Goal: Find contact information: Find contact information

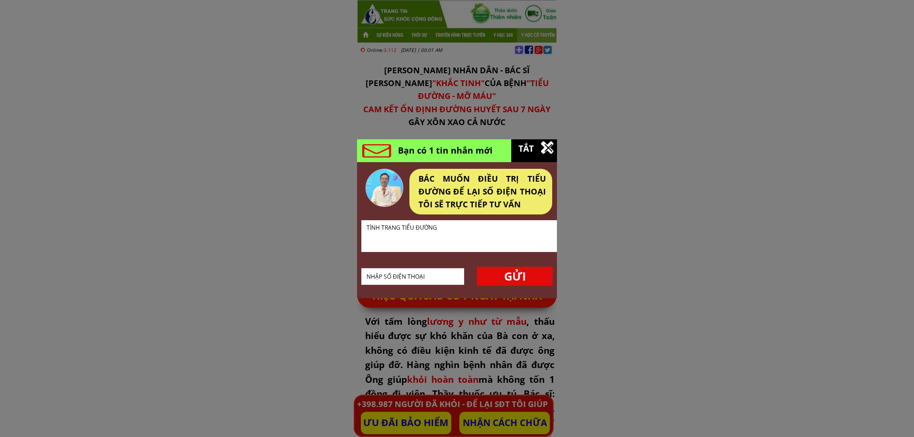
drag, startPoint x: 723, startPoint y: 125, endPoint x: 727, endPoint y: 119, distance: 7.7
click at [723, 125] on div at bounding box center [457, 218] width 914 height 437
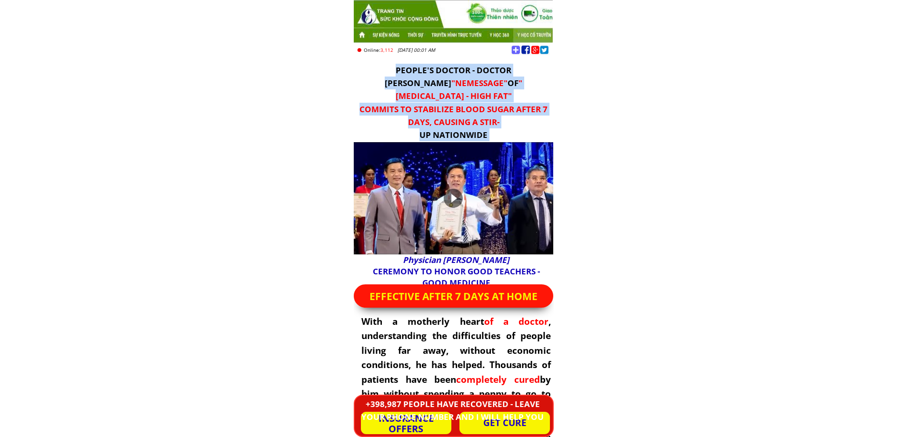
drag, startPoint x: 337, startPoint y: 38, endPoint x: 509, endPoint y: 268, distance: 287.6
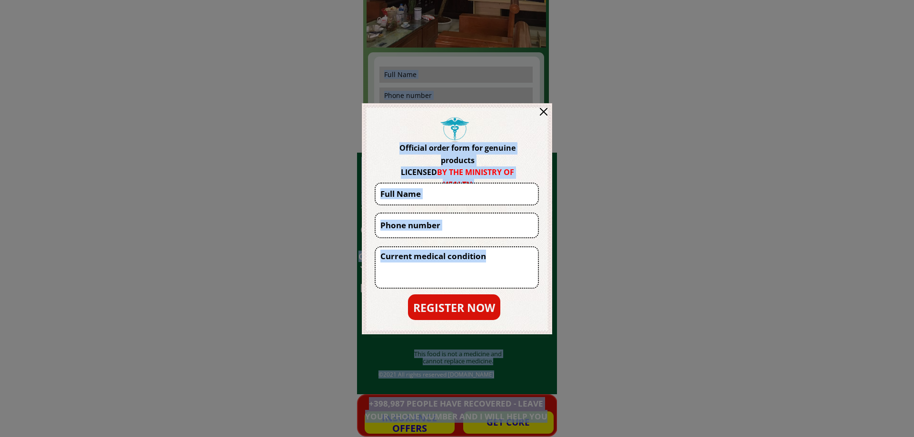
drag, startPoint x: 393, startPoint y: 81, endPoint x: 617, endPoint y: 365, distance: 362.0
click at [619, 364] on div at bounding box center [457, 218] width 914 height 437
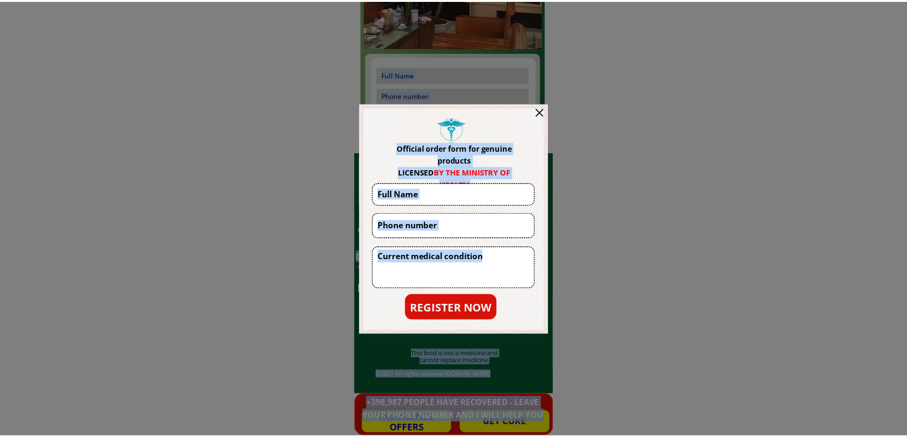
scroll to position [8799, 0]
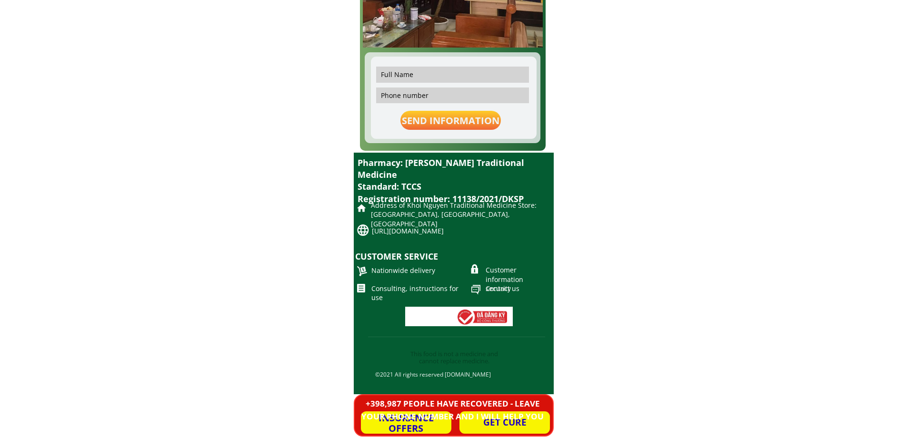
drag, startPoint x: 615, startPoint y: 249, endPoint x: 635, endPoint y: 285, distance: 41.4
click at [506, 290] on font "Contact us" at bounding box center [503, 288] width 34 height 9
drag, startPoint x: 420, startPoint y: 358, endPoint x: 612, endPoint y: 388, distance: 194.1
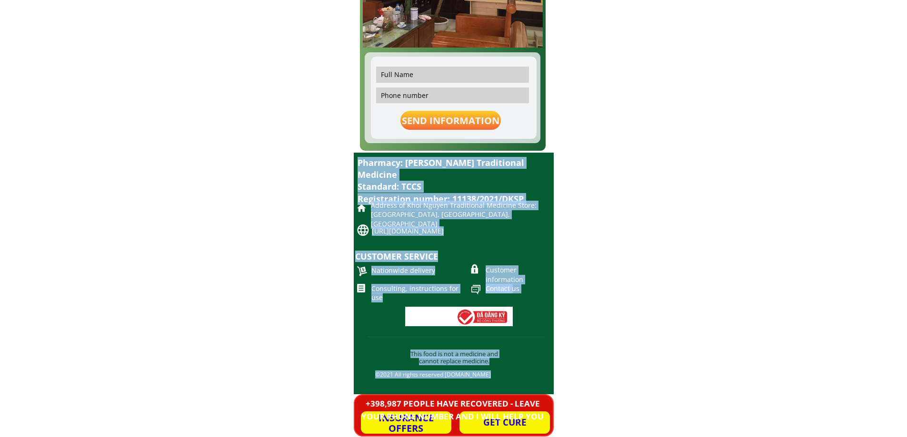
drag, startPoint x: 561, startPoint y: 422, endPoint x: 315, endPoint y: 299, distance: 275.0
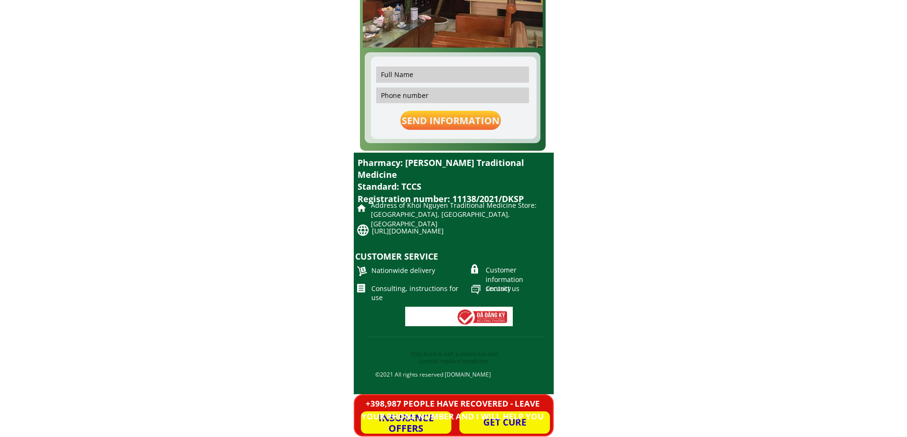
drag, startPoint x: 344, startPoint y: 74, endPoint x: 593, endPoint y: 366, distance: 383.6
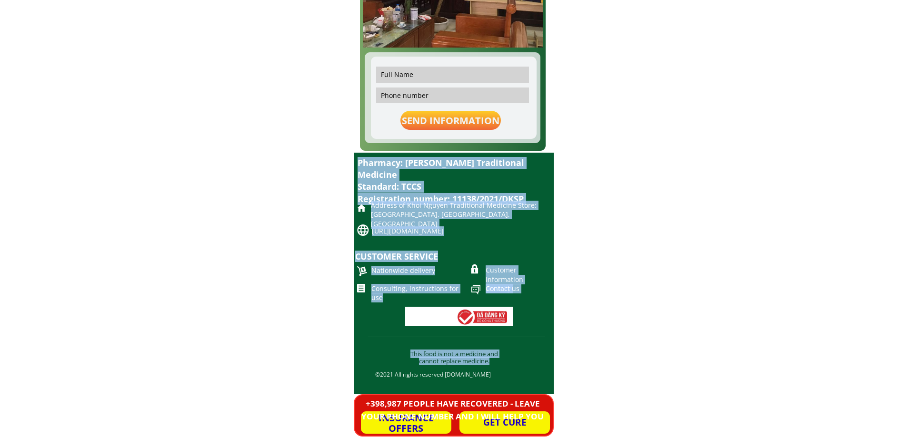
drag, startPoint x: 395, startPoint y: 354, endPoint x: 622, endPoint y: 397, distance: 231.1
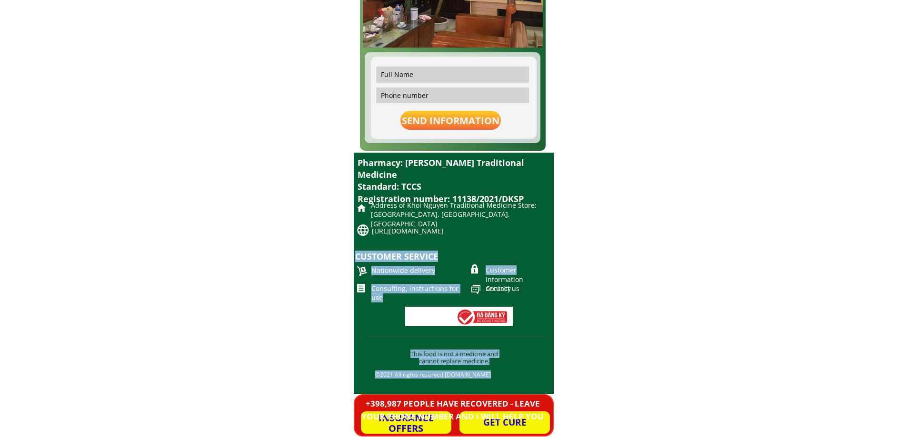
drag, startPoint x: 483, startPoint y: 249, endPoint x: 321, endPoint y: 177, distance: 176.8
